Goal: Task Accomplishment & Management: Manage account settings

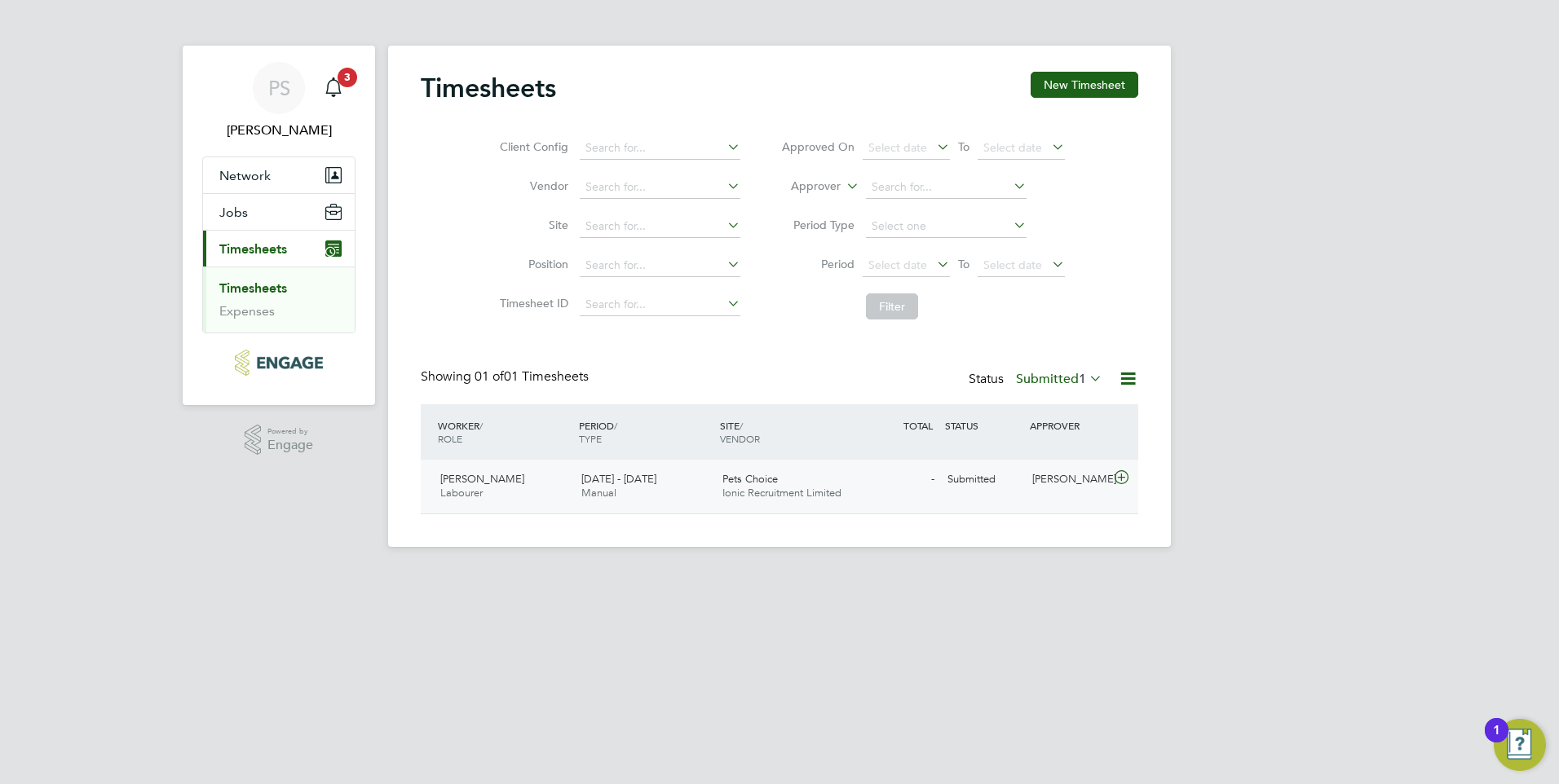
scroll to position [42, 142]
click at [750, 473] on div "Pets Choice Ionic Recruitment Limited" at bounding box center [786, 486] width 141 height 41
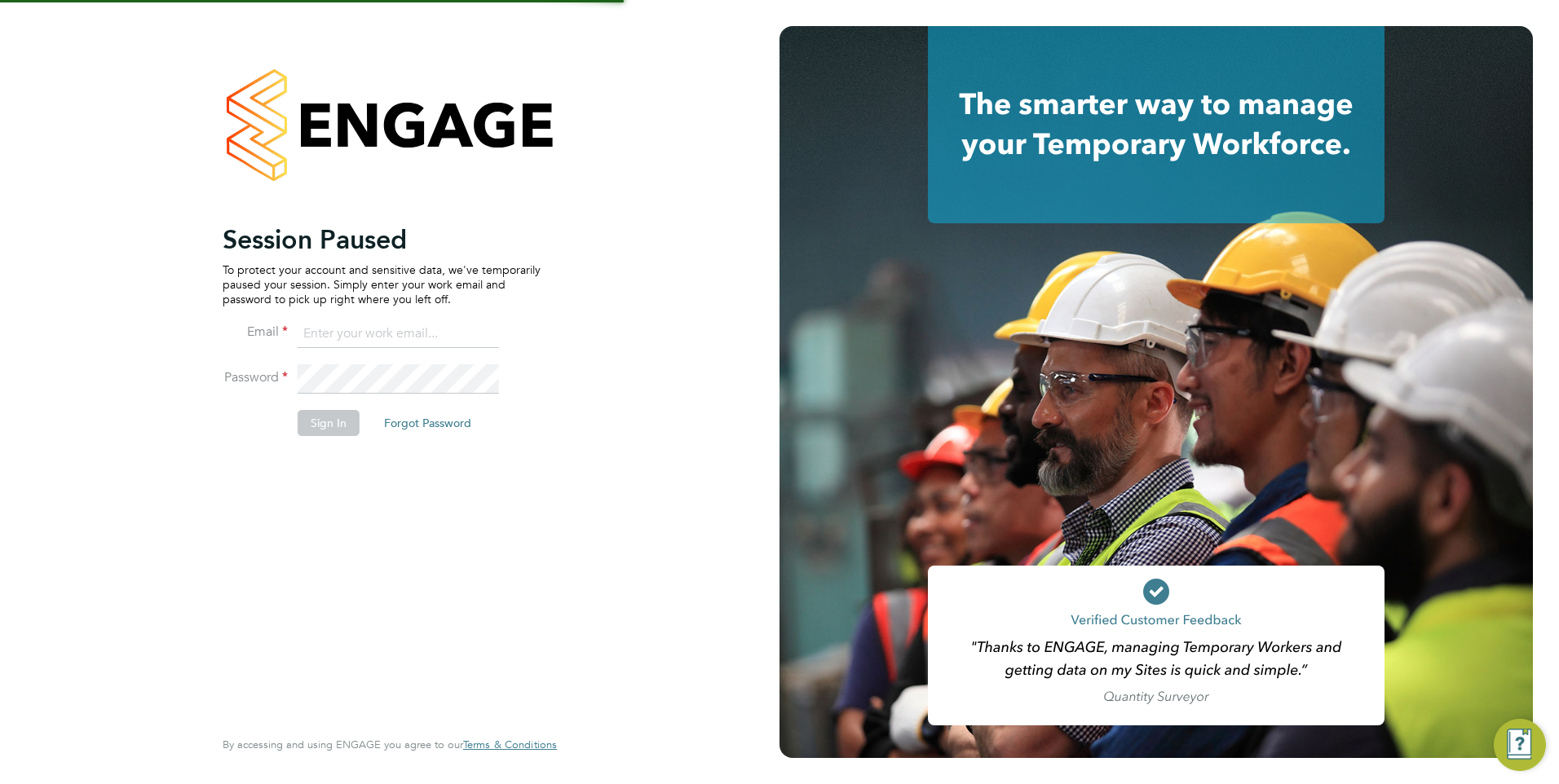
type input "[PERSON_NAME][EMAIL_ADDRESS][PERSON_NAME][DOMAIN_NAME]"
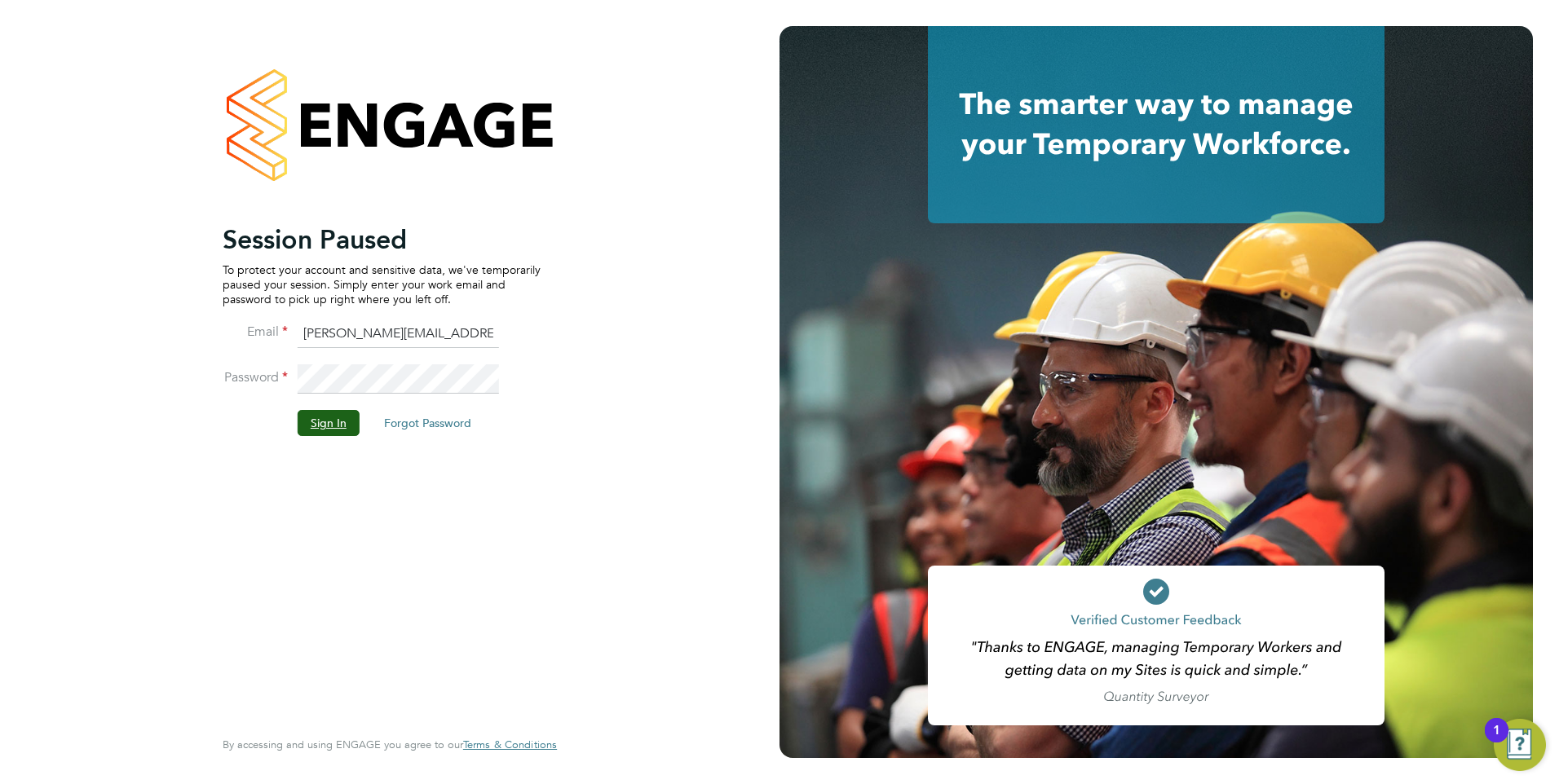
click at [333, 425] on button "Sign In" at bounding box center [329, 422] width 62 height 26
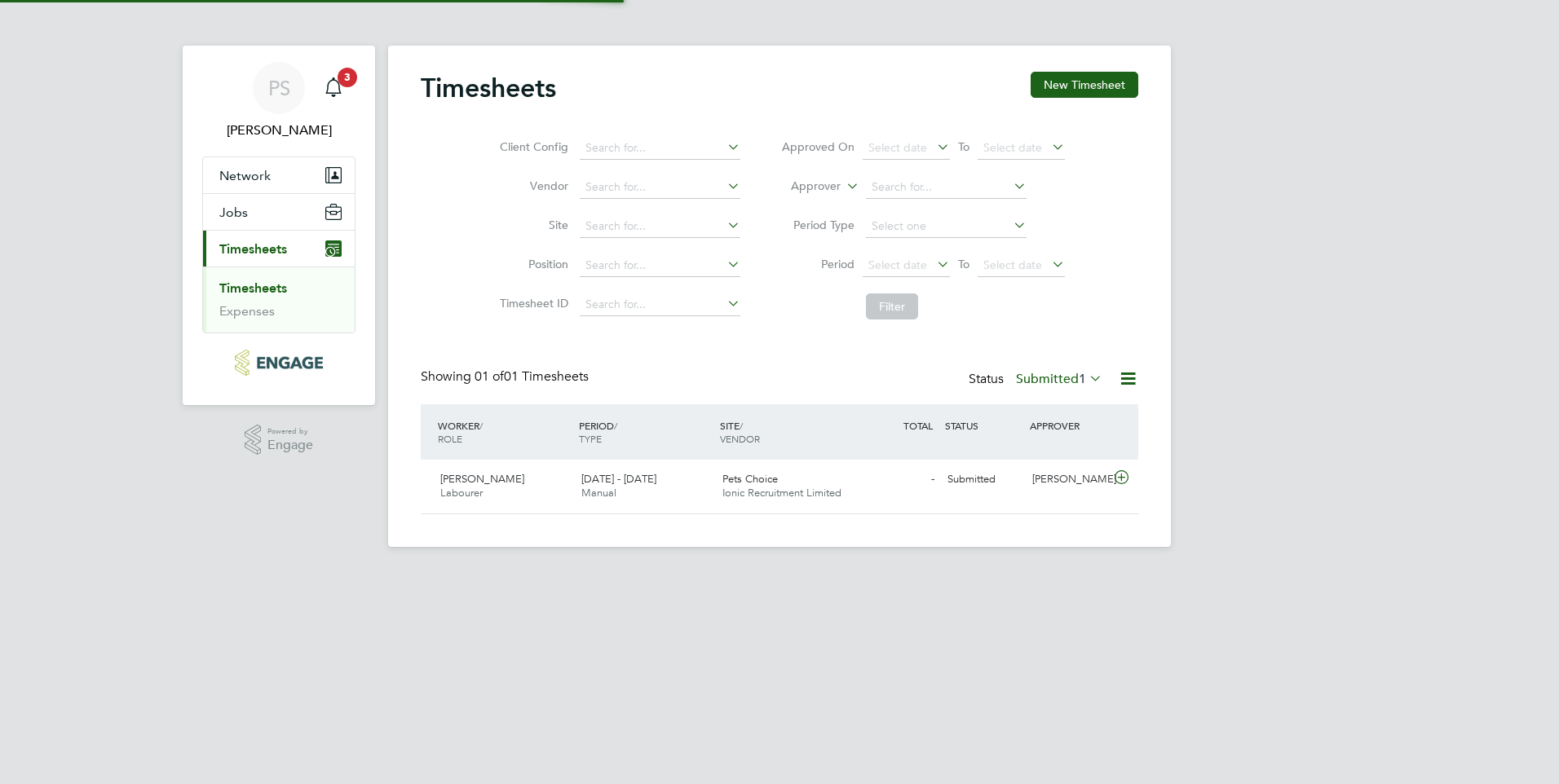
scroll to position [42, 142]
click at [748, 475] on span "Pets Choice" at bounding box center [749, 478] width 55 height 14
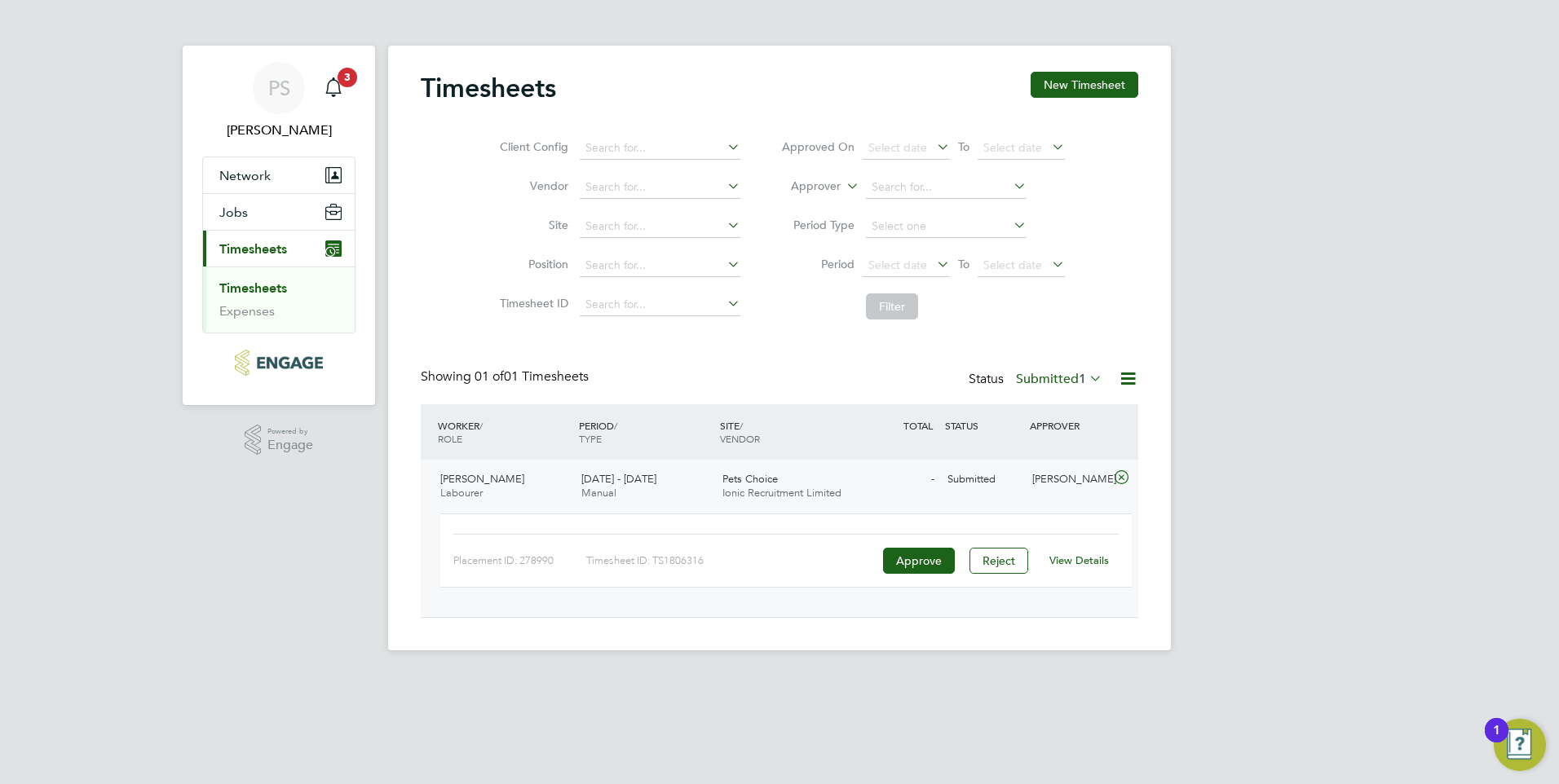
click at [1095, 556] on link "View Details" at bounding box center [1079, 559] width 60 height 14
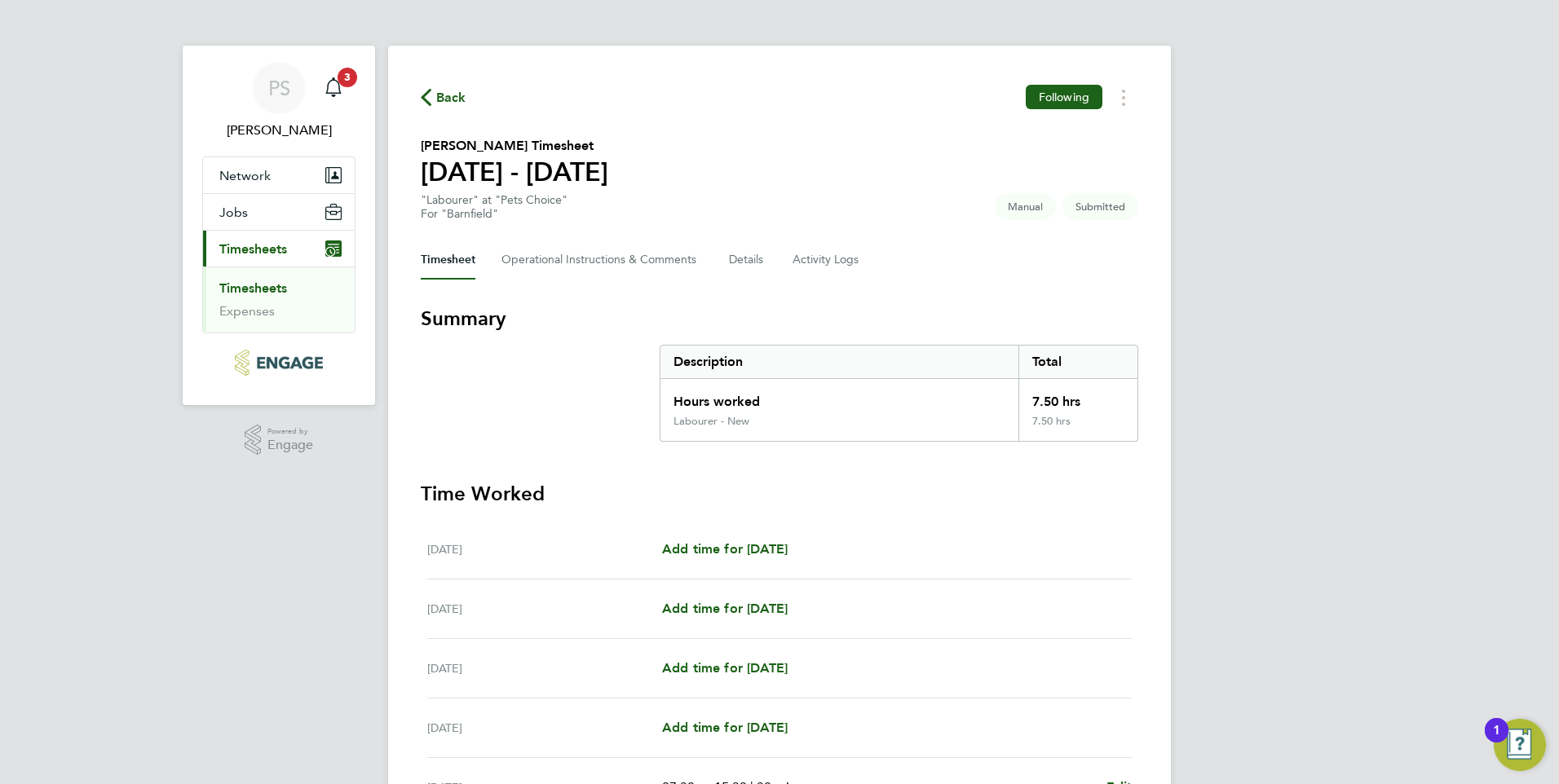
scroll to position [315, 0]
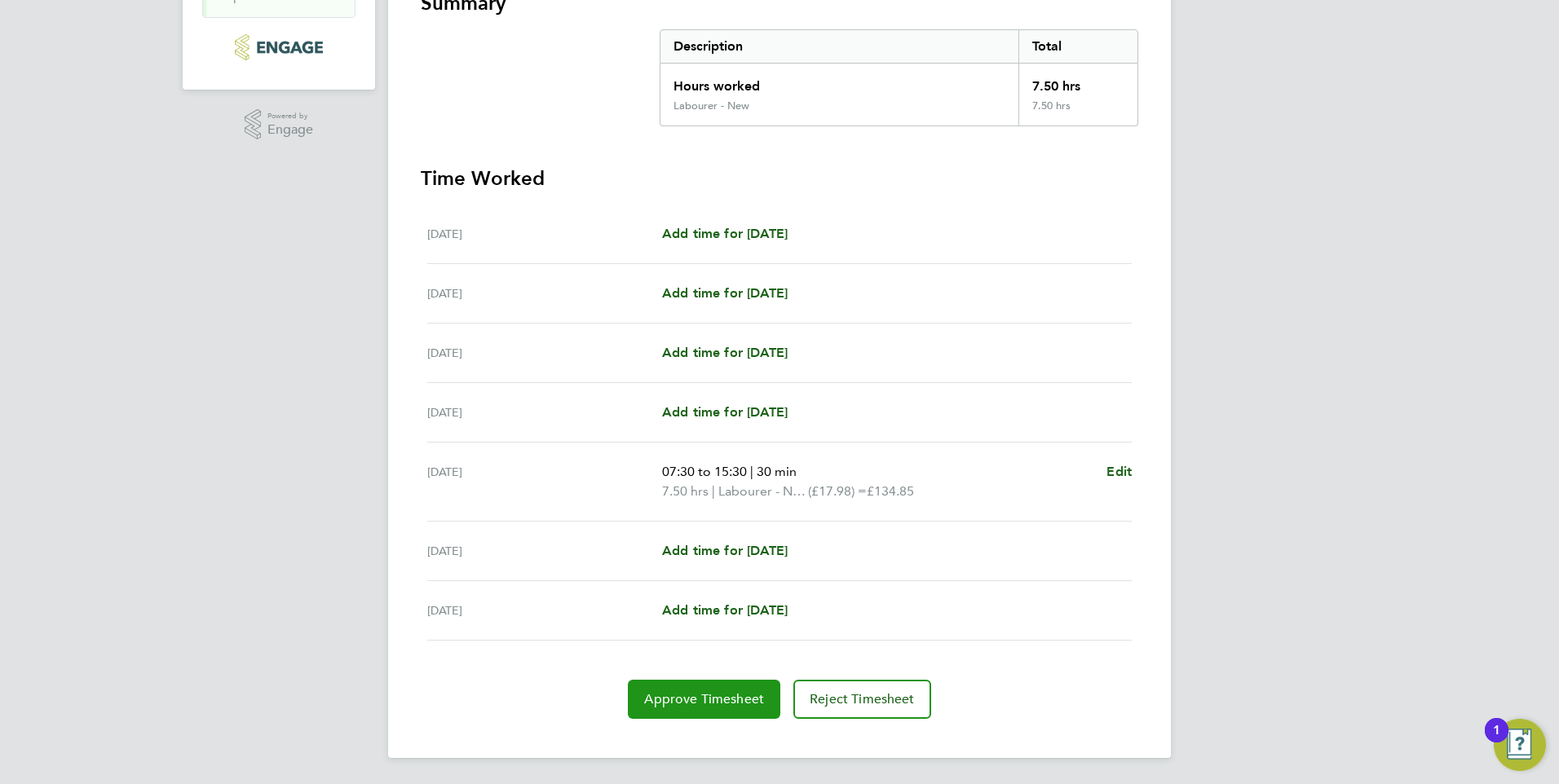
click at [702, 697] on span "Approve Timesheet" at bounding box center [703, 699] width 120 height 16
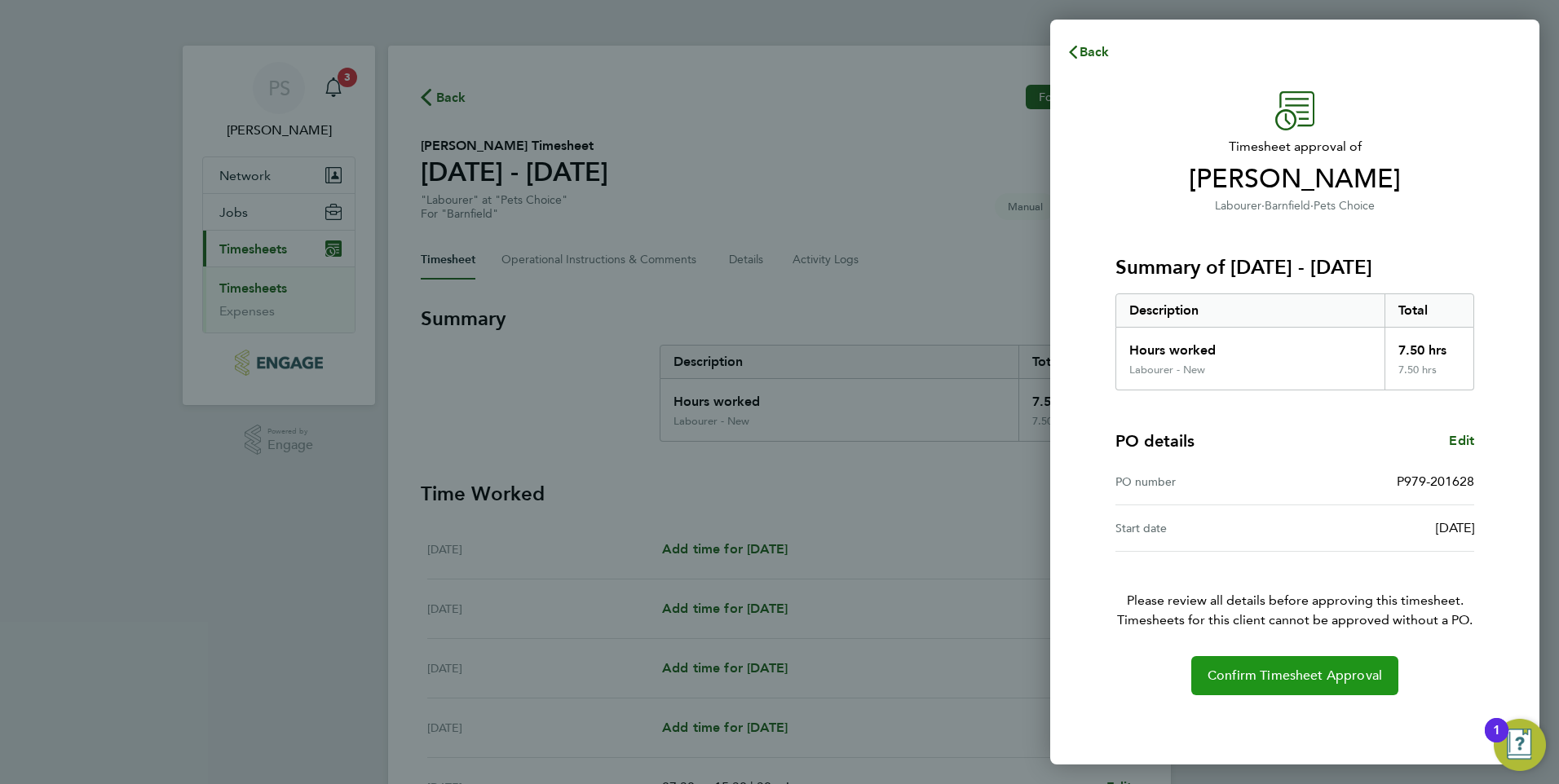
click at [1295, 677] on span "Confirm Timesheet Approval" at bounding box center [1294, 676] width 174 height 16
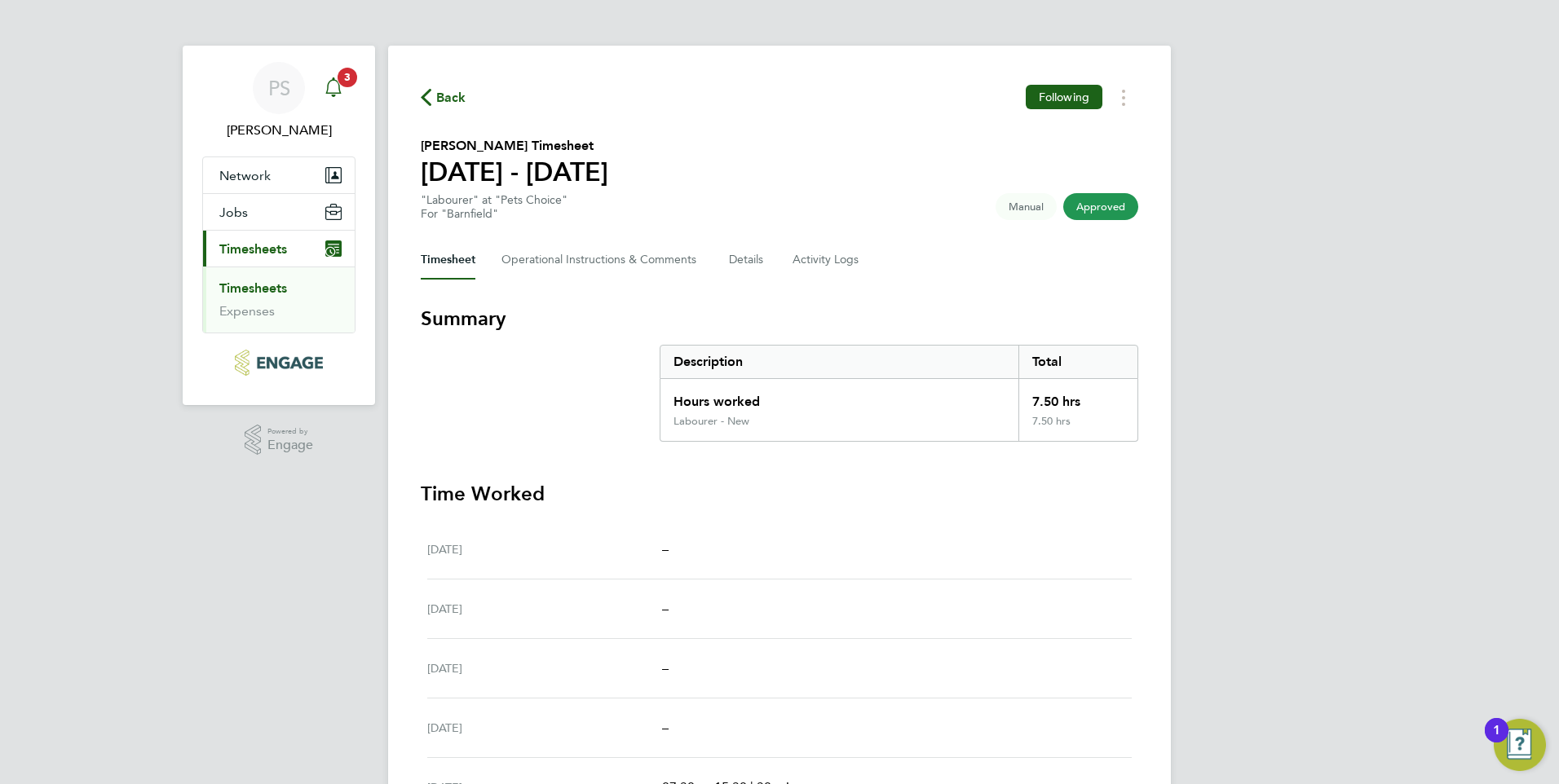
click at [340, 77] on span "3" at bounding box center [348, 78] width 20 height 20
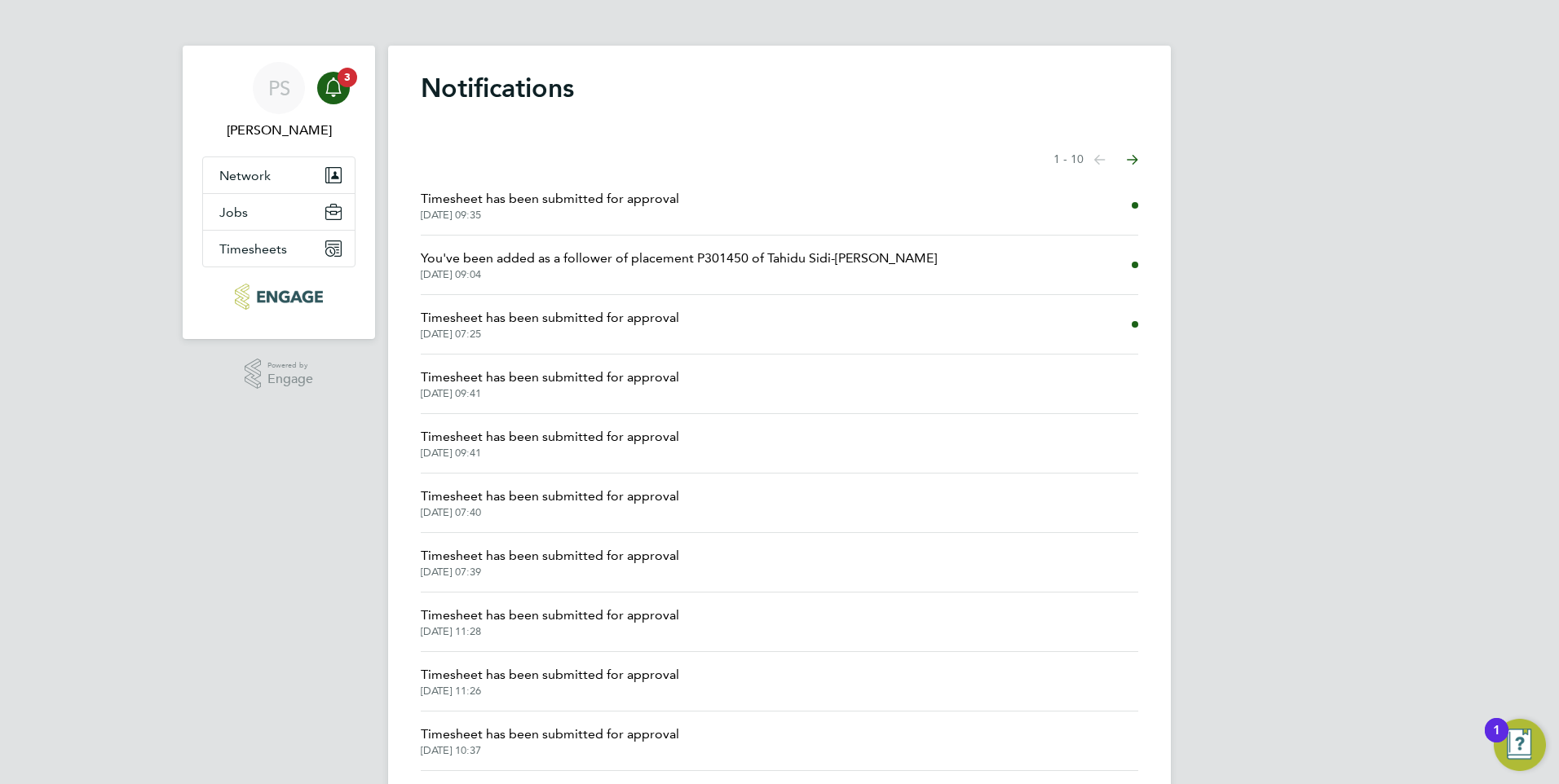
click at [614, 318] on span "Timesheet has been submitted for approval" at bounding box center [550, 318] width 258 height 20
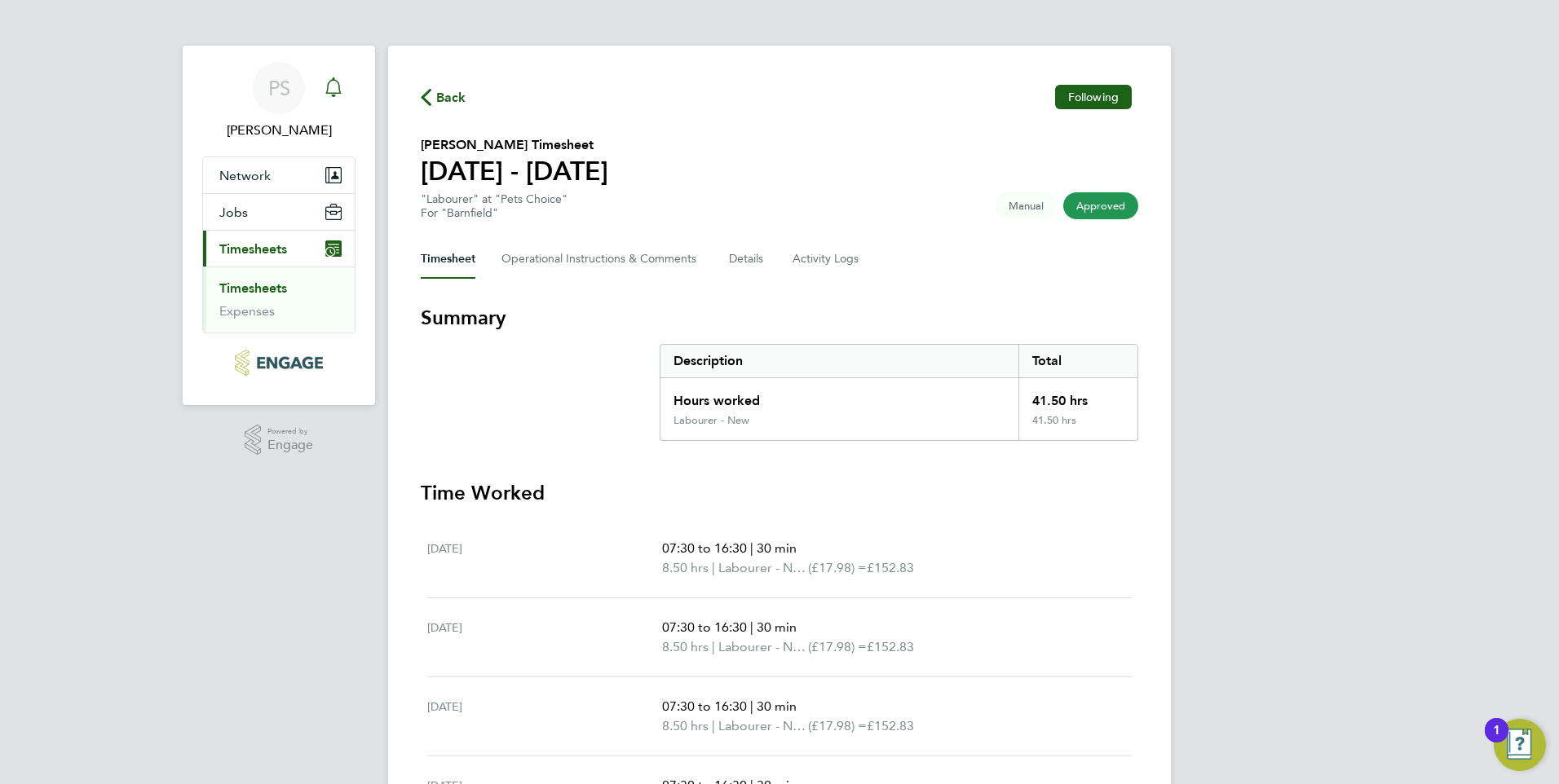
click at [339, 86] on icon "Main navigation" at bounding box center [332, 86] width 15 height 16
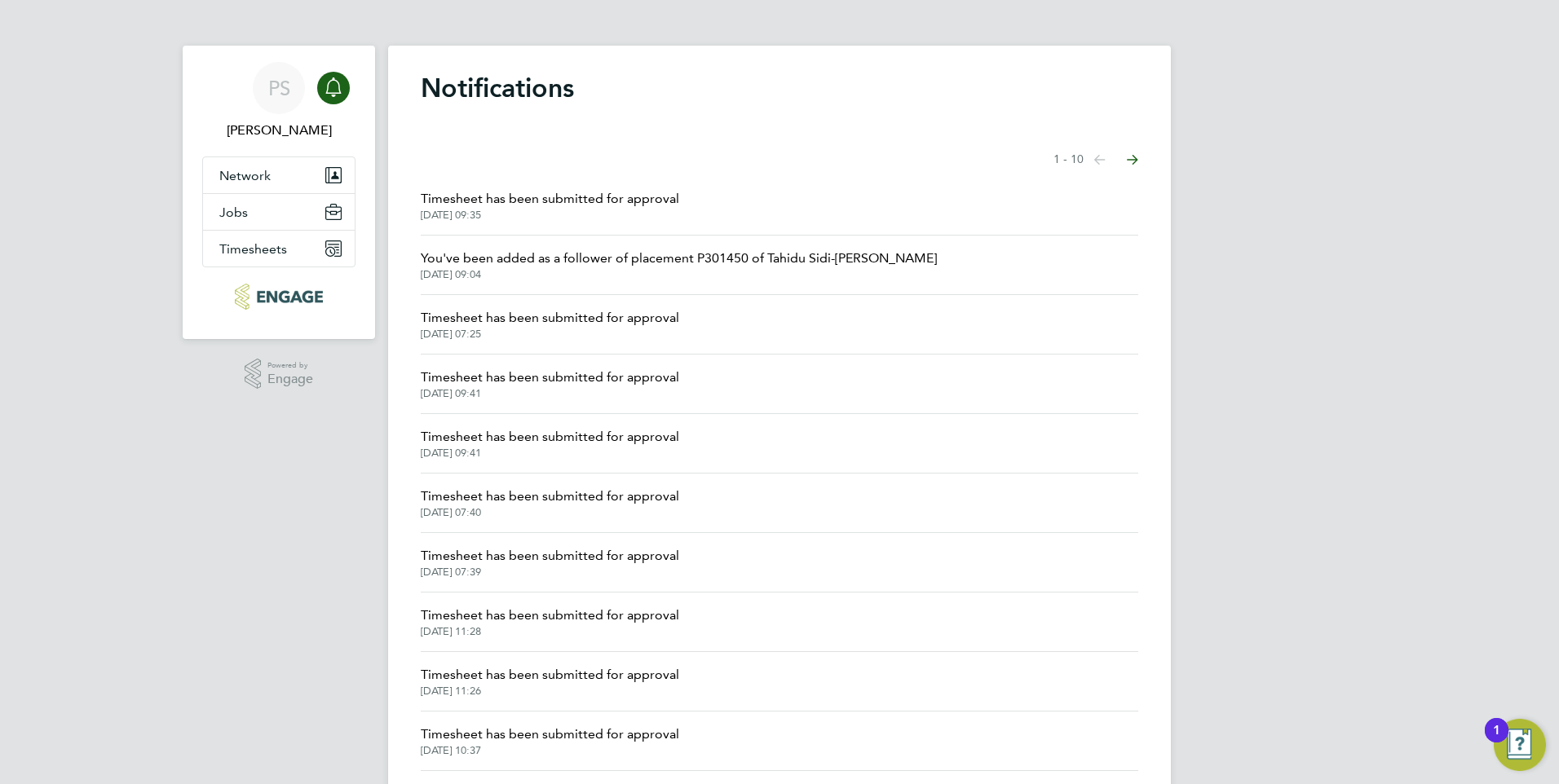
click at [539, 203] on span "Timesheet has been submitted for approval" at bounding box center [550, 199] width 258 height 20
